Goal: Transaction & Acquisition: Purchase product/service

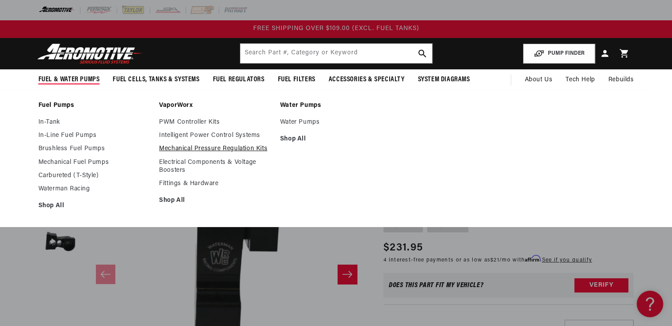
click at [192, 147] on link "Mechanical Pressure Regulation Kits" at bounding box center [215, 149] width 112 height 8
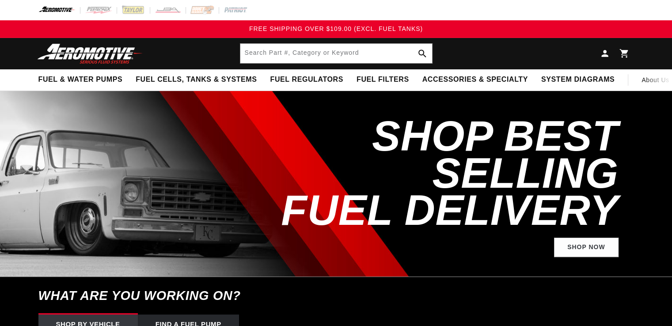
scroll to position [265, 0]
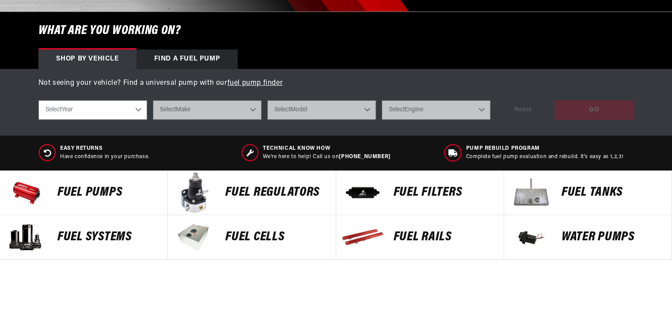
click at [78, 191] on p "Fuel Pumps" at bounding box center [107, 192] width 101 height 13
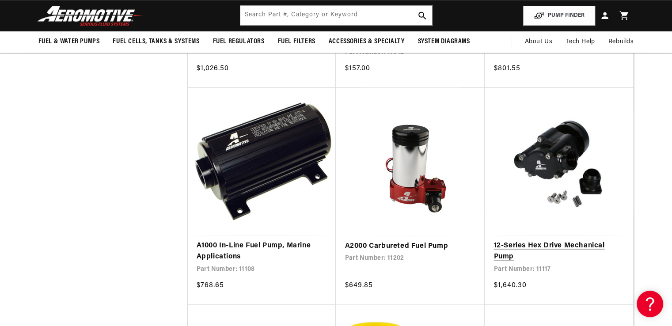
scroll to position [1017, 0]
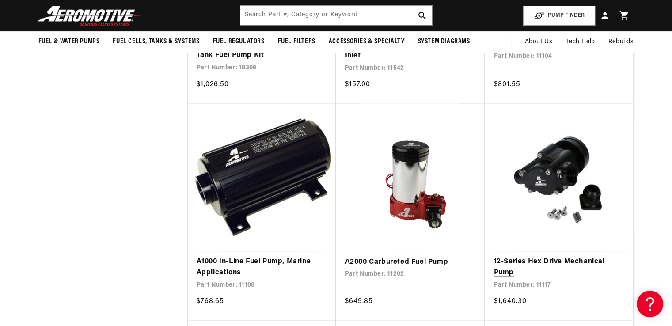
click at [529, 262] on link "12-Series Hex Drive Mechanical Pump" at bounding box center [559, 267] width 131 height 23
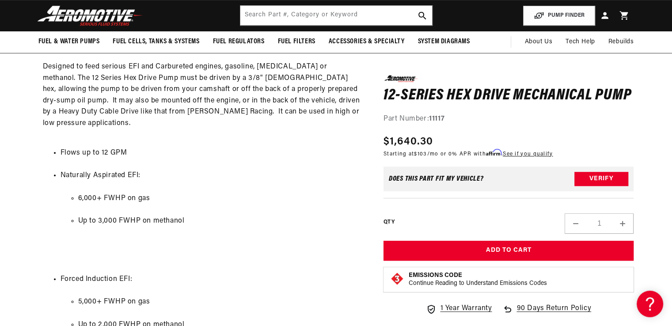
scroll to position [398, 0]
